Goal: Task Accomplishment & Management: Manage account settings

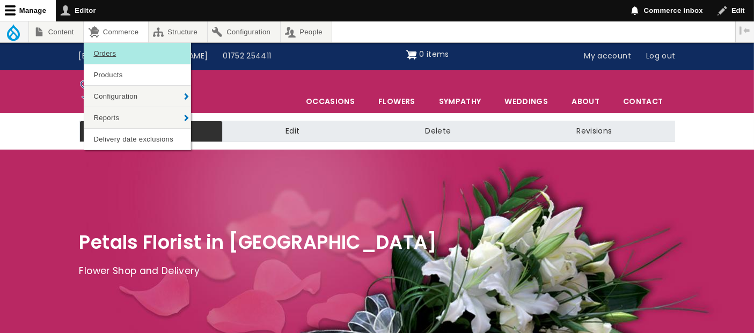
click at [104, 53] on link "Orders" at bounding box center [137, 53] width 106 height 21
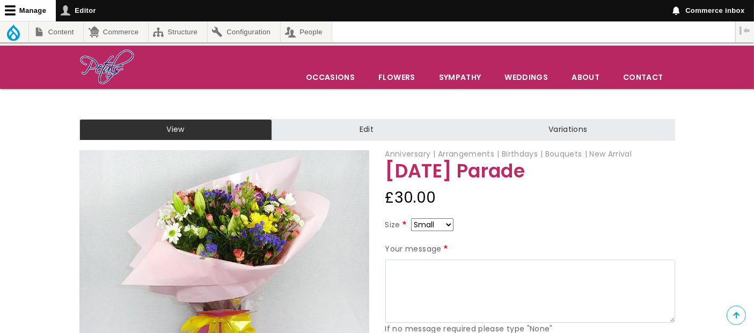
scroll to position [119, 0]
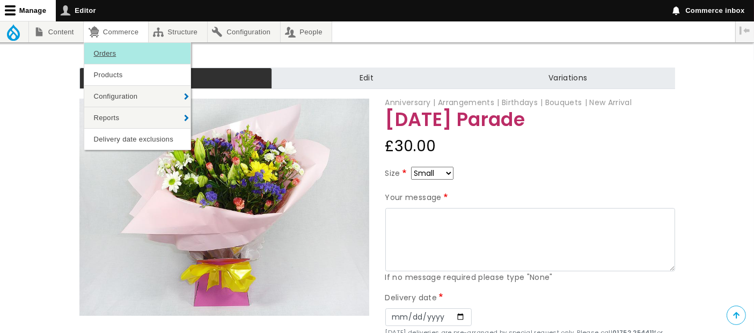
click at [117, 53] on link "Orders" at bounding box center [137, 53] width 106 height 21
